Goal: Information Seeking & Learning: Check status

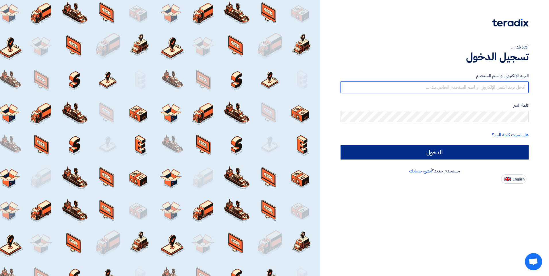
type input "[PERSON_NAME][EMAIL_ADDRESS][DOMAIN_NAME]"
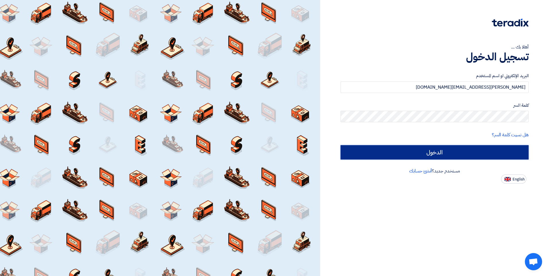
click at [444, 152] on input "الدخول" at bounding box center [434, 152] width 188 height 14
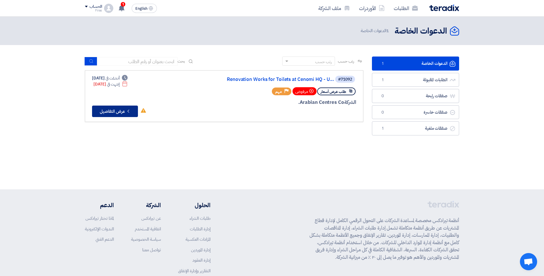
click at [118, 111] on button "Check details عرض التفاصيل" at bounding box center [115, 111] width 46 height 11
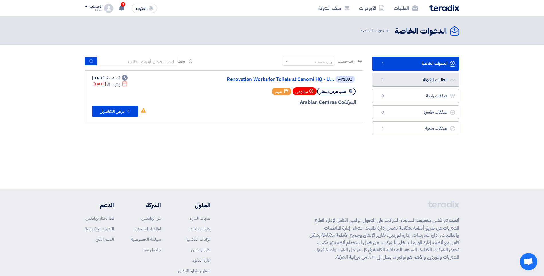
click at [414, 81] on link "الطلبات المقبولة الطلبات المقبولة 1" at bounding box center [415, 80] width 87 height 14
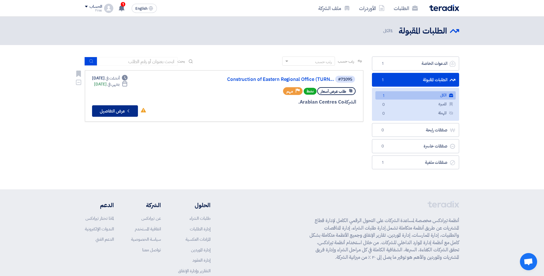
click at [121, 111] on button "Check details عرض التفاصيل" at bounding box center [115, 110] width 46 height 11
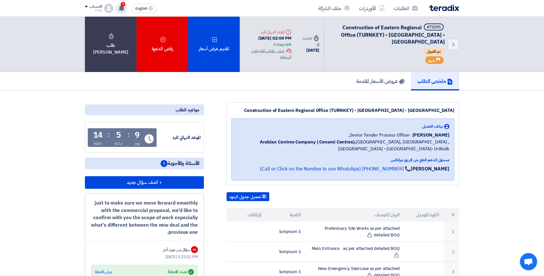
click at [123, 3] on span "1" at bounding box center [123, 4] width 5 height 5
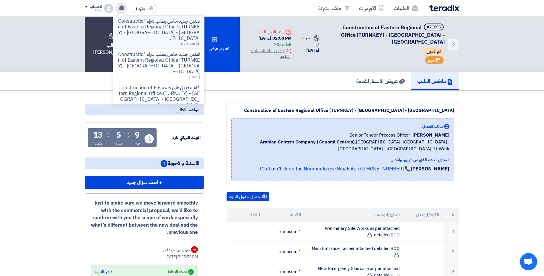
click at [160, 24] on p "تعديل جديد خاص بطلب شراء "Construction of Eastern Regional Office (TURNKEY) - […" at bounding box center [159, 29] width 82 height 23
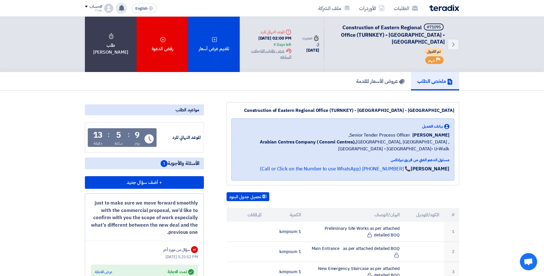
click at [122, 8] on use at bounding box center [122, 8] width 6 height 6
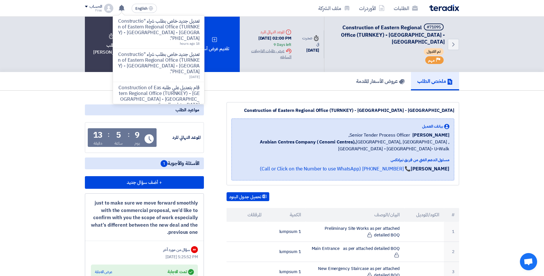
click at [157, 27] on p "تعديل جديد خاص بطلب شراء "Construction of Eastern Regional Office (TURNKEY) - […" at bounding box center [159, 29] width 82 height 23
click at [157, 27] on div "رفض الدعوة" at bounding box center [163, 44] width 52 height 55
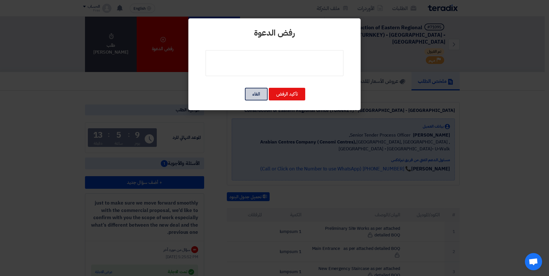
drag, startPoint x: 251, startPoint y: 96, endPoint x: 250, endPoint y: 102, distance: 5.9
click at [251, 96] on button "الغاء" at bounding box center [256, 94] width 23 height 13
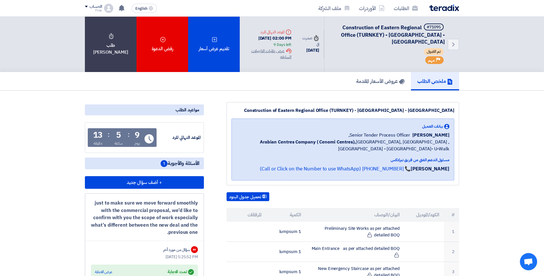
click at [529, 43] on div "Back #71095 Construction of Eastern Regional Office (TURNKEY) - [GEOGRAPHIC_DAT…" at bounding box center [272, 44] width 544 height 55
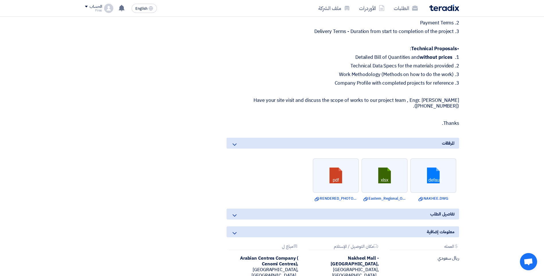
scroll to position [517, 0]
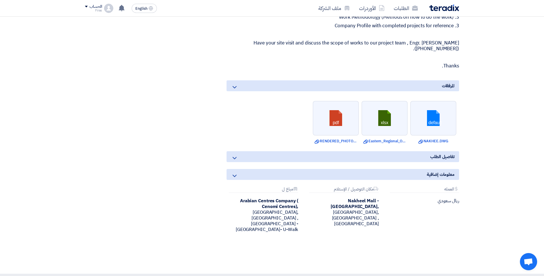
click at [408, 174] on div "معلومات إضافية" at bounding box center [343, 174] width 233 height 11
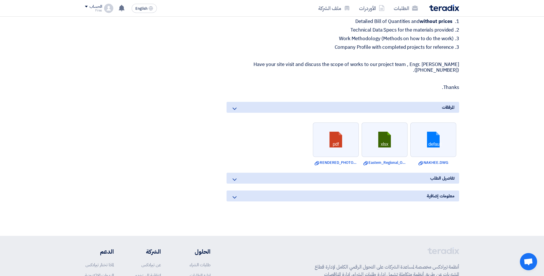
scroll to position [472, 0]
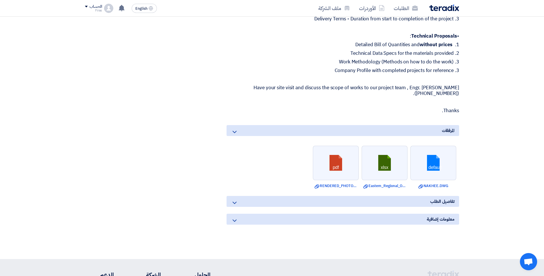
click at [279, 215] on div "معلومات إضافية" at bounding box center [343, 219] width 233 height 11
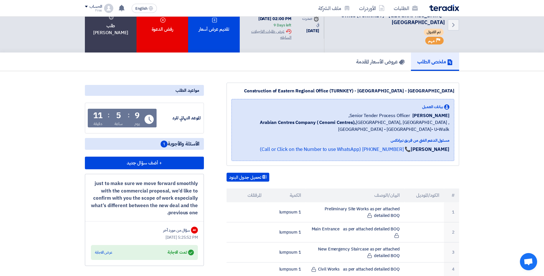
scroll to position [29, 0]
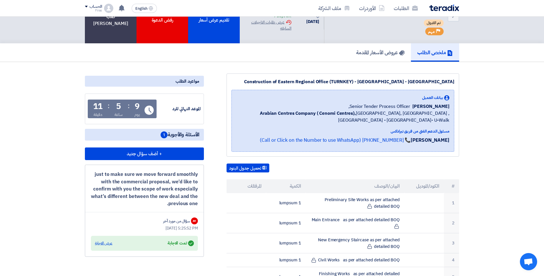
click at [103, 242] on div "عرض الاجابة" at bounding box center [104, 243] width 18 height 6
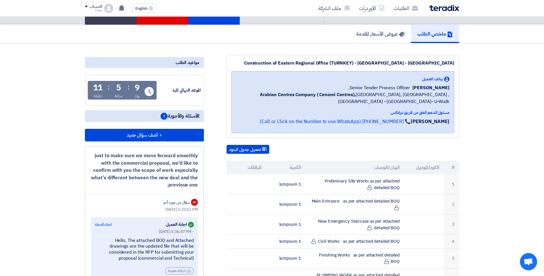
scroll to position [115, 0]
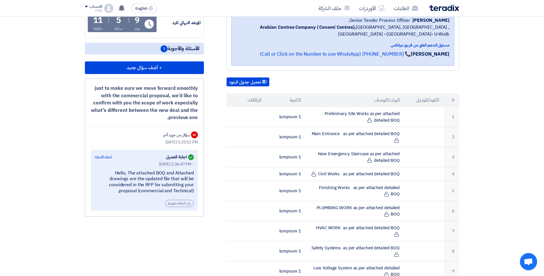
drag, startPoint x: 136, startPoint y: 191, endPoint x: 98, endPoint y: 171, distance: 43.0
click at [98, 171] on div "Hello, The attached BOQ and Attached drawings are the updated file that will be…" at bounding box center [144, 182] width 99 height 24
copy div "ello, The attached BOQ and Attached drawings are the updated file that will be …"
